Goal: Information Seeking & Learning: Check status

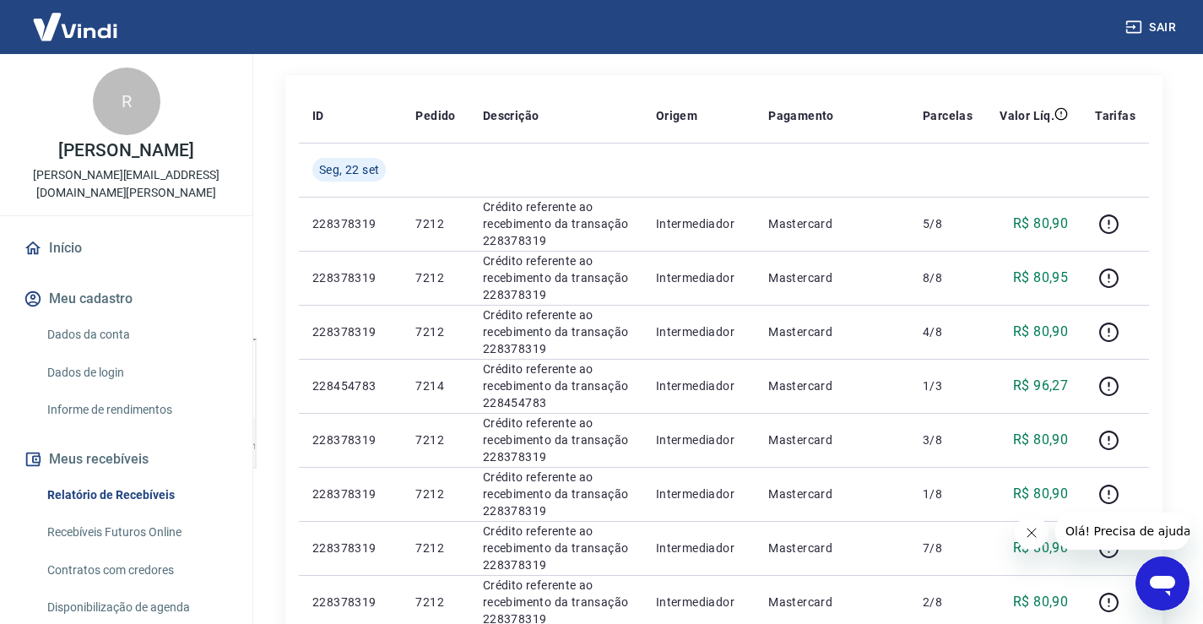
scroll to position [169, 0]
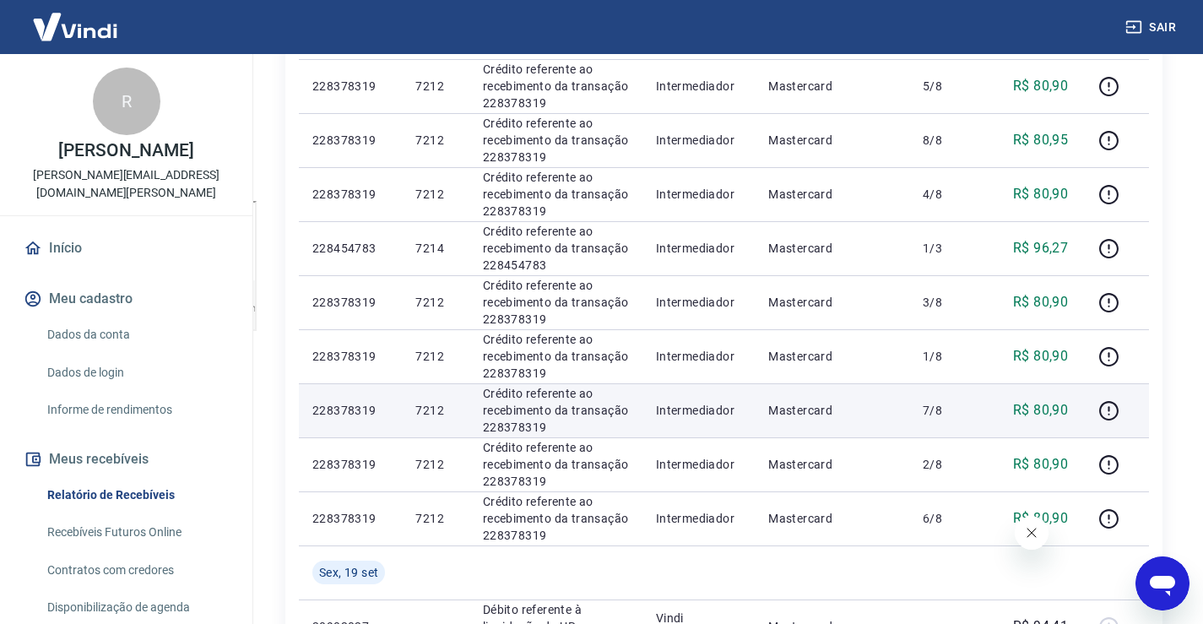
scroll to position [422, 0]
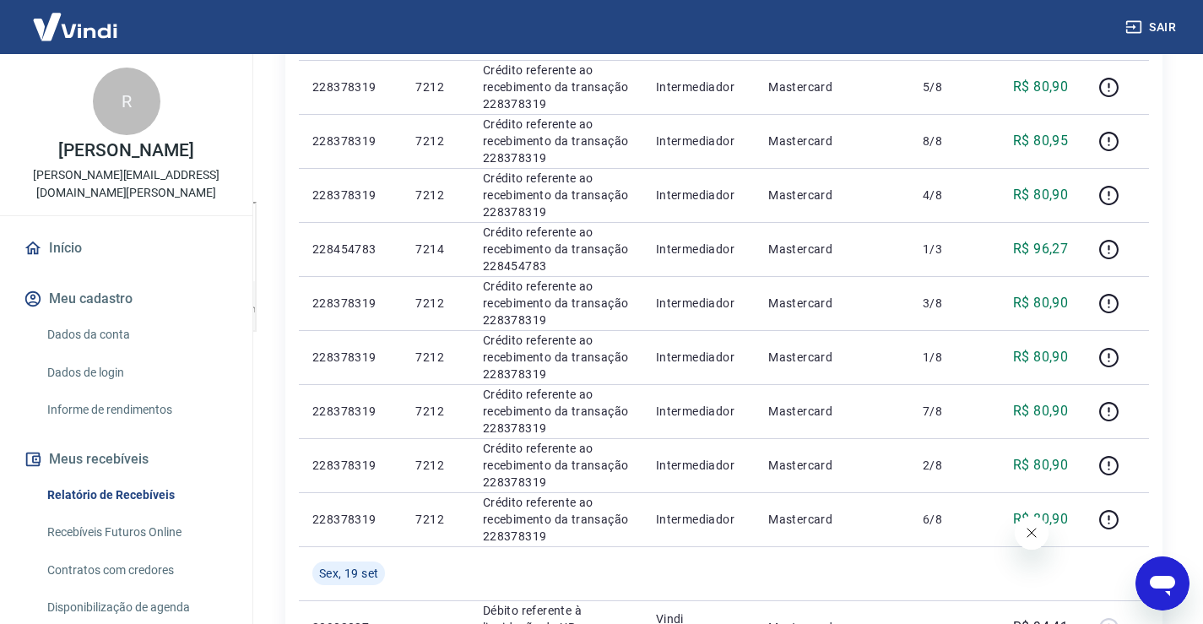
click at [1033, 533] on icon "Fechar mensagem da empresa" at bounding box center [1031, 533] width 14 height 14
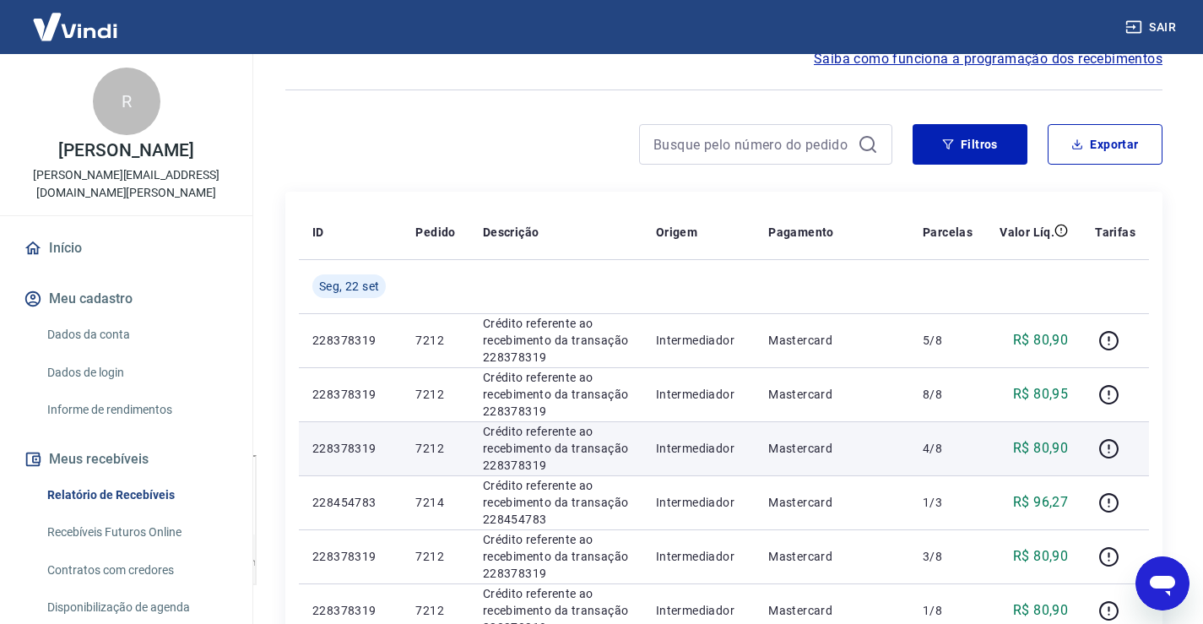
scroll to position [253, 0]
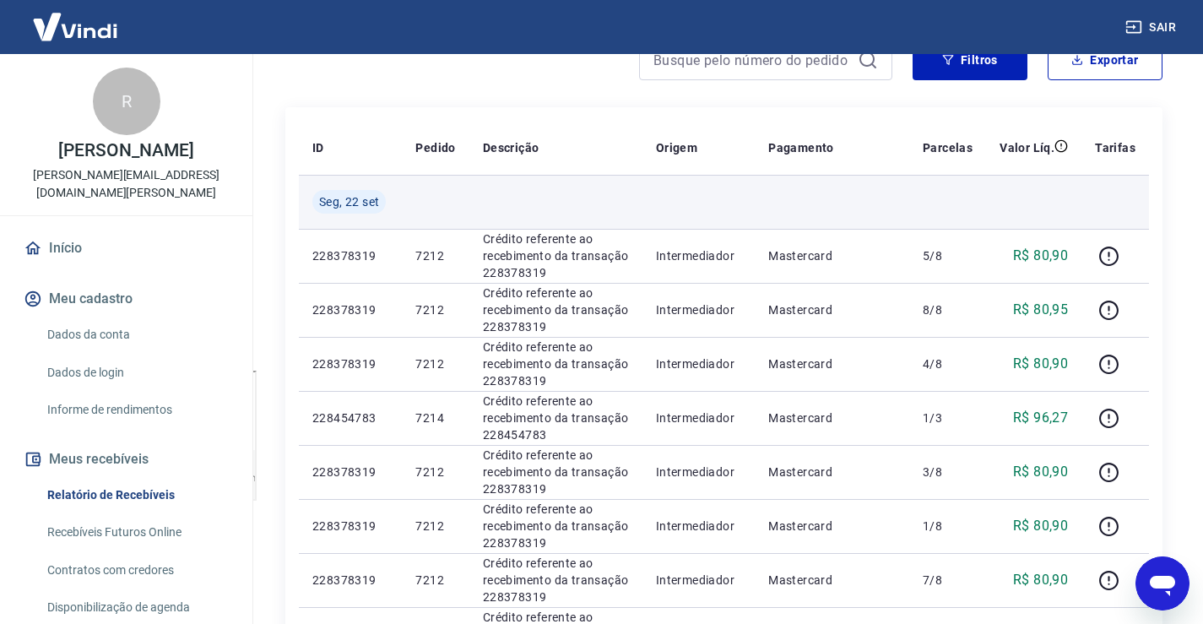
click at [721, 190] on td at bounding box center [699, 202] width 112 height 54
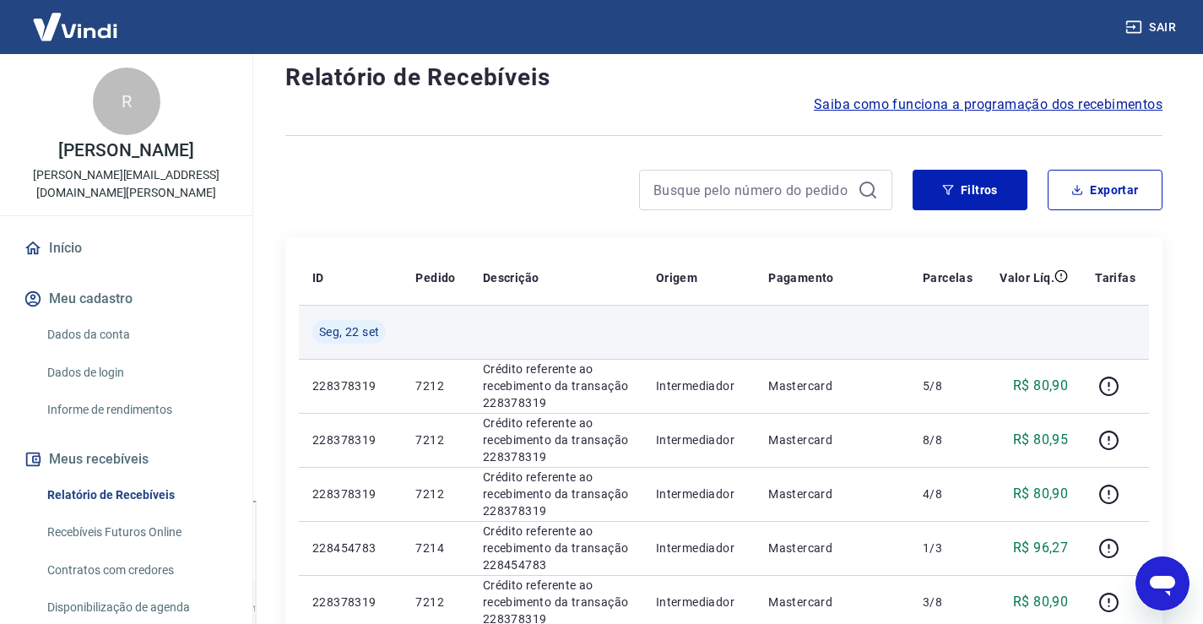
scroll to position [169, 0]
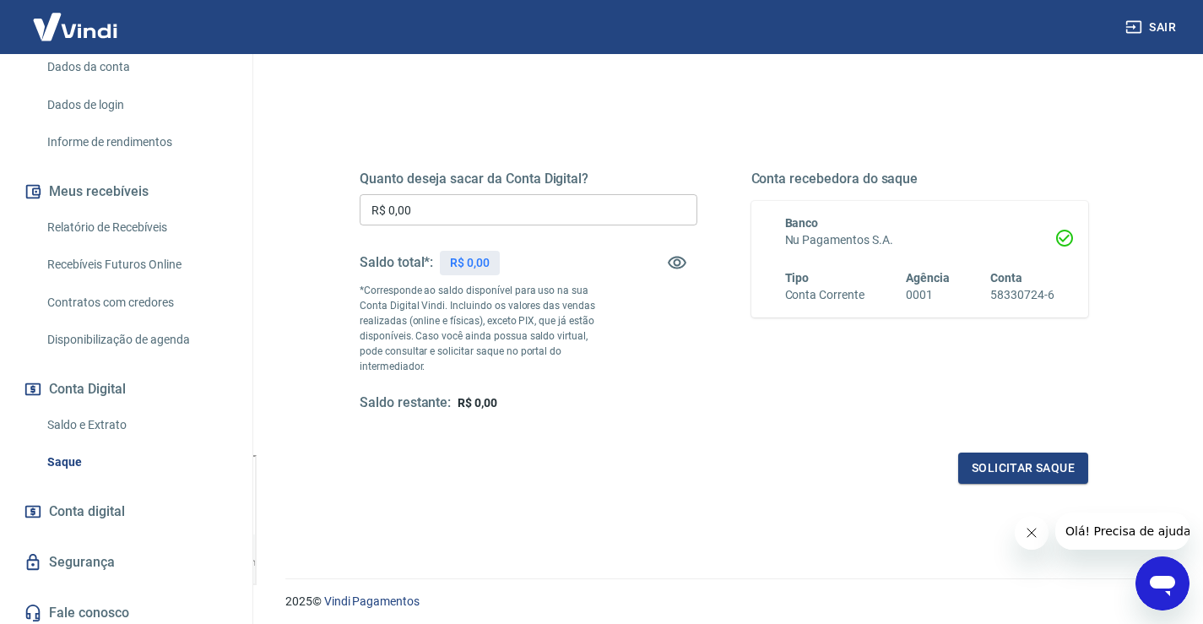
scroll to position [275, 0]
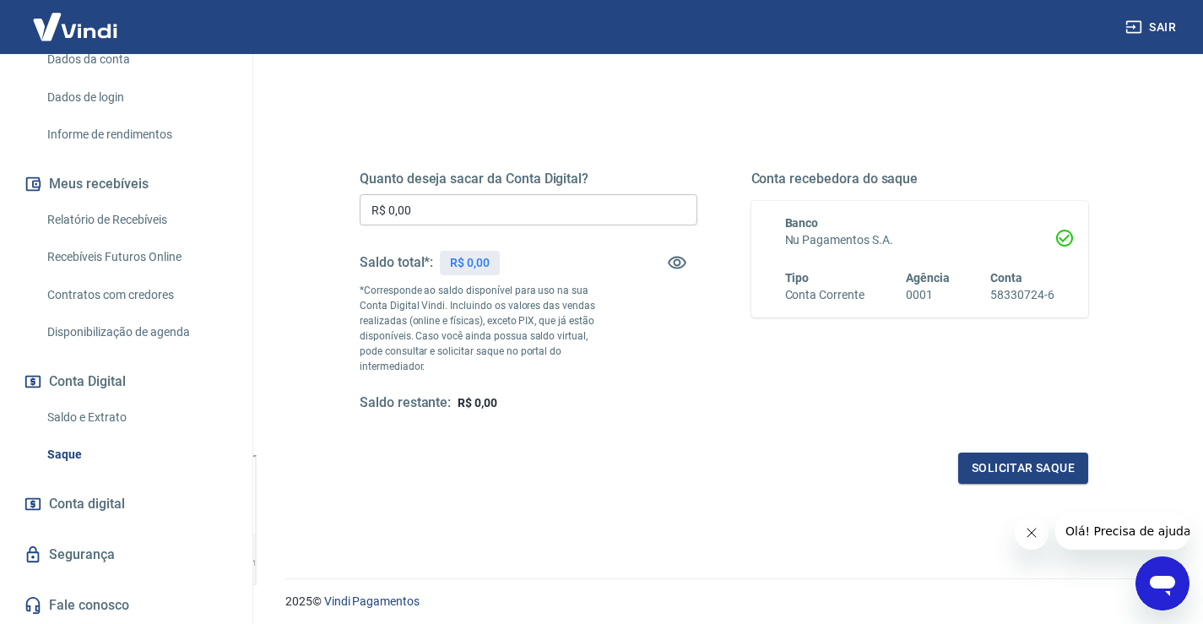
click at [98, 419] on link "Saldo e Extrato" at bounding box center [137, 417] width 192 height 35
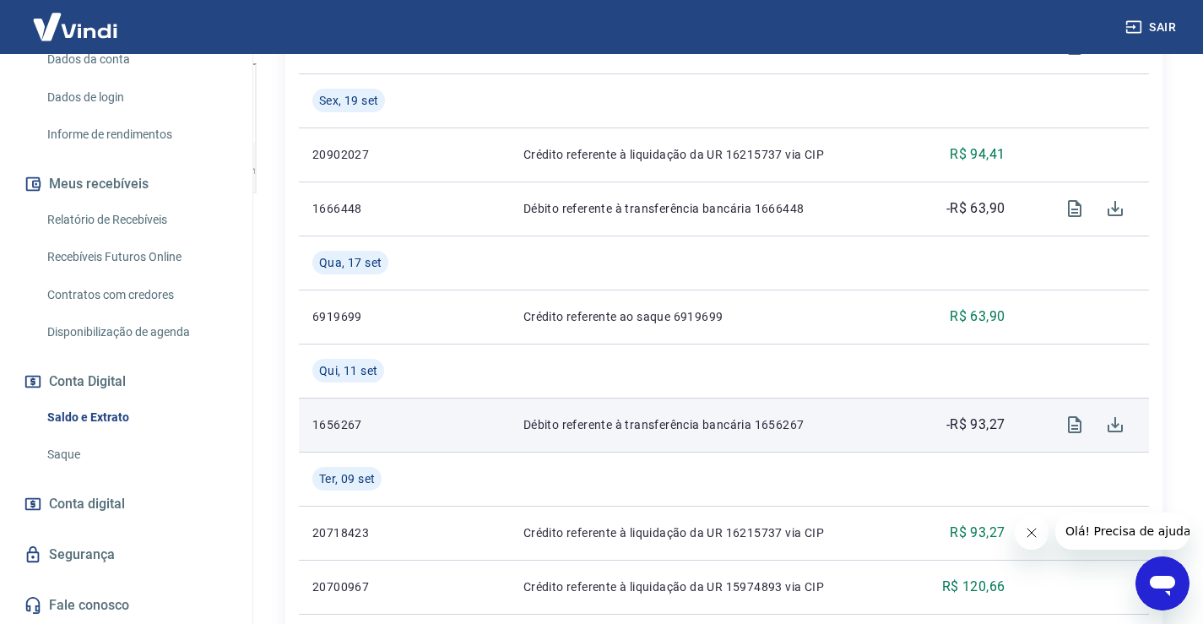
scroll to position [591, 0]
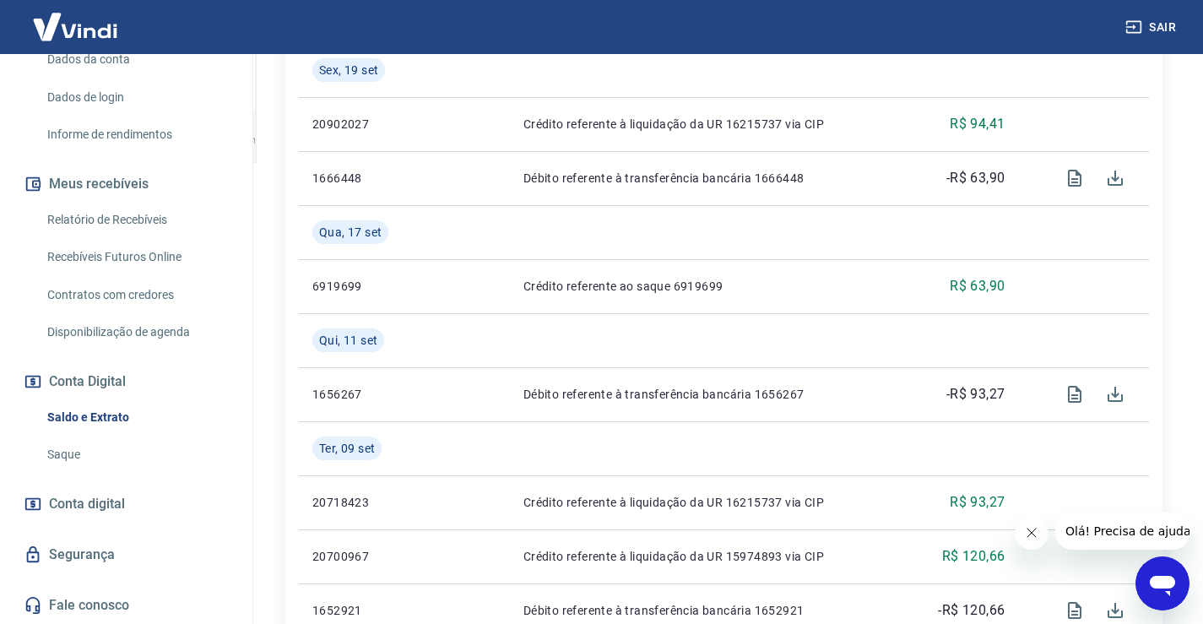
click at [138, 258] on link "Recebíveis Futuros Online" at bounding box center [137, 257] width 192 height 35
